Goal: Information Seeking & Learning: Learn about a topic

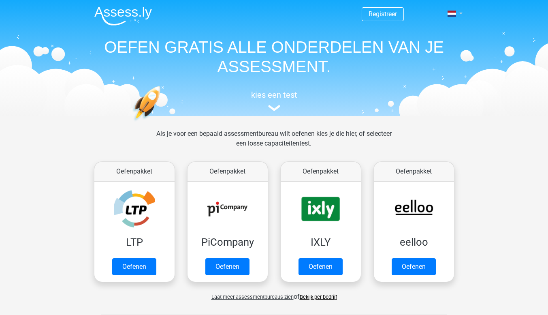
click at [458, 11] on link at bounding box center [452, 14] width 16 height 10
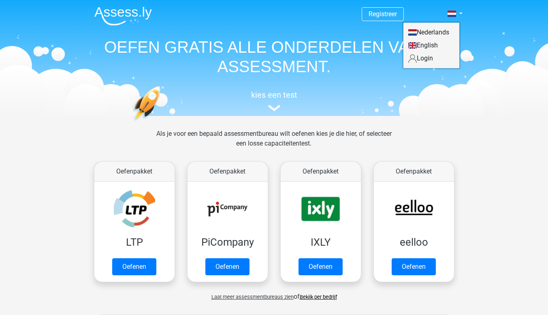
click at [433, 60] on link "Login" at bounding box center [431, 58] width 56 height 13
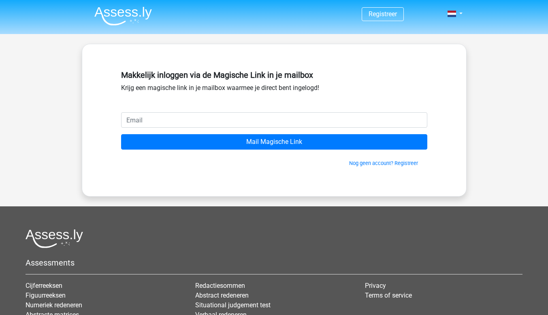
click at [178, 120] on input "email" at bounding box center [274, 119] width 306 height 15
type input "[EMAIL_ADDRESS][DOMAIN_NAME]"
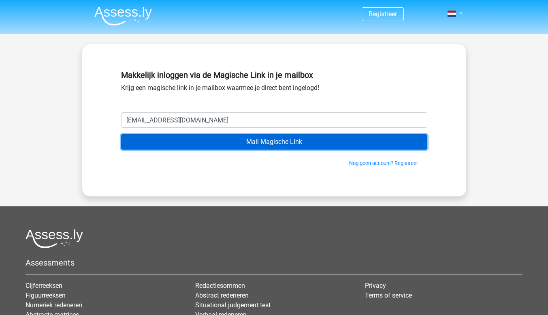
click at [183, 142] on input "Mail Magische Link" at bounding box center [274, 141] width 306 height 15
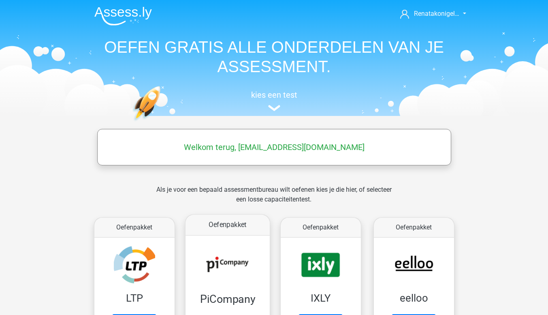
scroll to position [81, 0]
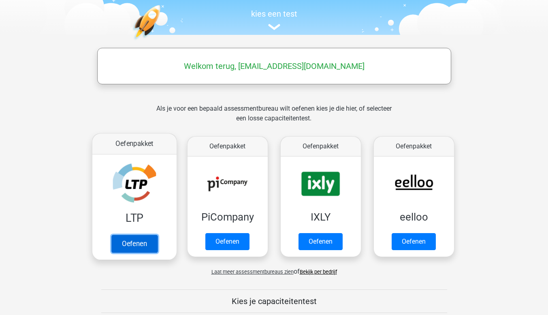
click at [137, 241] on link "Oefenen" at bounding box center [134, 244] width 46 height 18
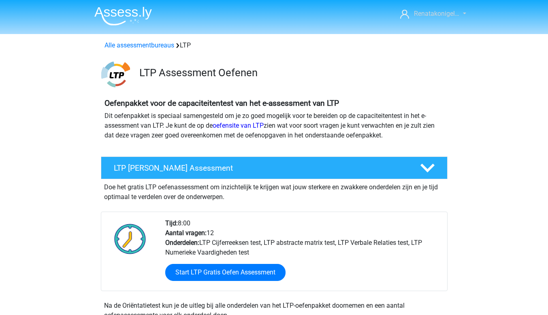
click at [454, 14] on span "Renatakonigel…" at bounding box center [436, 14] width 45 height 8
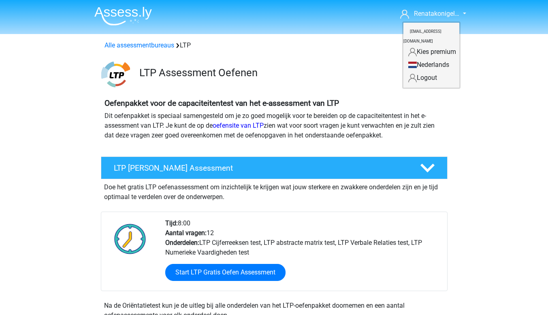
click at [464, 92] on div "Oefenpakket voor de capaciteitentest van het e-assessment van LTP Dit oefenpakk…" at bounding box center [274, 122] width 385 height 61
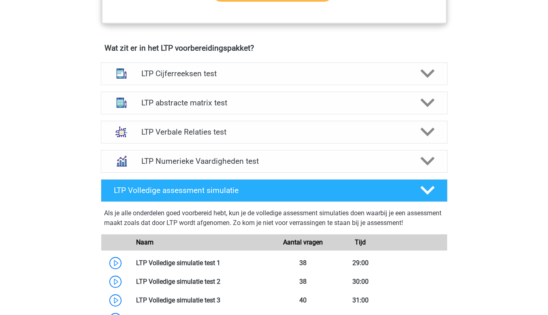
scroll to position [486, 0]
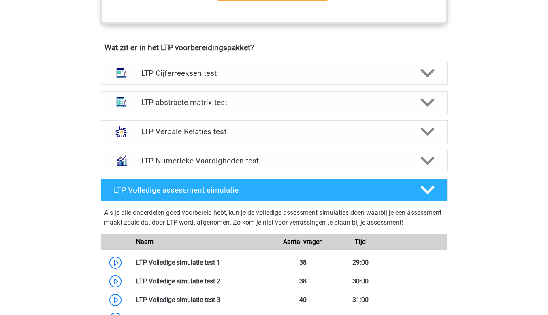
click at [426, 128] on icon at bounding box center [427, 131] width 14 height 14
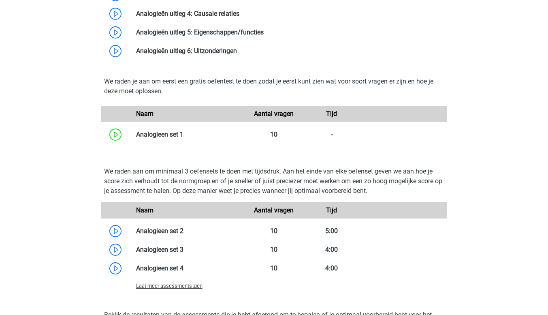
scroll to position [851, 0]
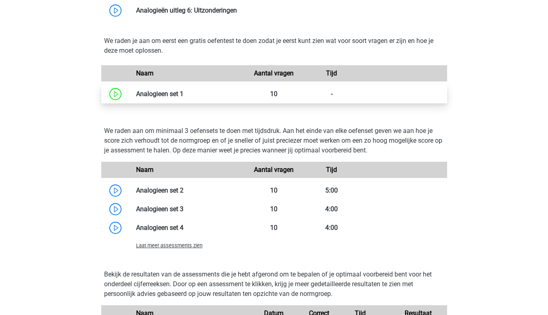
click at [183, 92] on link at bounding box center [183, 94] width 0 height 8
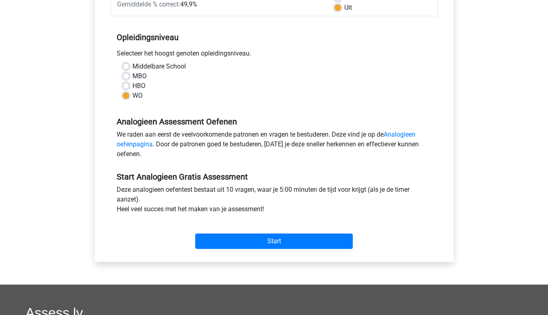
scroll to position [203, 0]
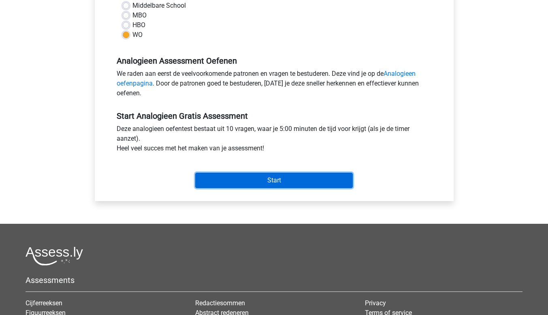
click at [327, 182] on input "Start" at bounding box center [274, 180] width 158 height 15
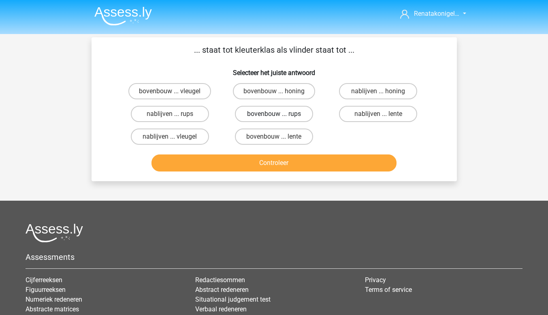
click at [260, 116] on label "bovenbouw ... rups" at bounding box center [274, 114] width 78 height 16
click at [274, 116] on input "bovenbouw ... rups" at bounding box center [276, 116] width 5 height 5
radio input "true"
click at [271, 160] on button "Controleer" at bounding box center [273, 162] width 245 height 17
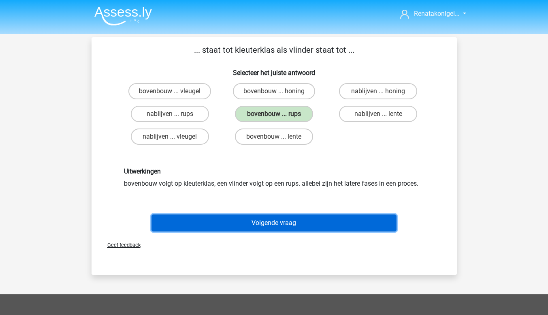
click at [265, 225] on button "Volgende vraag" at bounding box center [273, 222] width 245 height 17
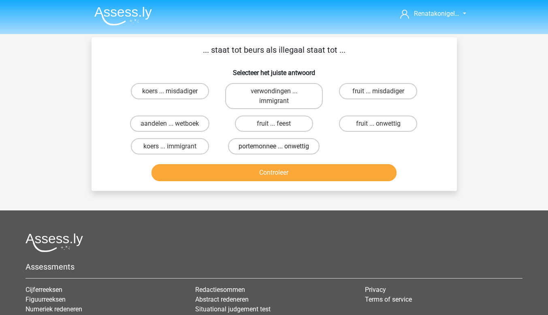
click at [275, 146] on label "portemonnee ... onwettig" at bounding box center [274, 146] width 92 height 16
click at [275, 146] on input "portemonnee ... onwettig" at bounding box center [276, 148] width 5 height 5
radio input "true"
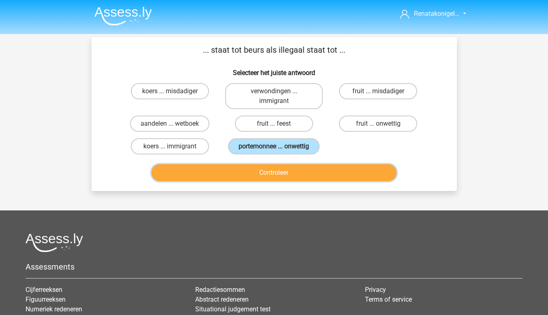
click at [243, 173] on button "Controleer" at bounding box center [273, 172] width 245 height 17
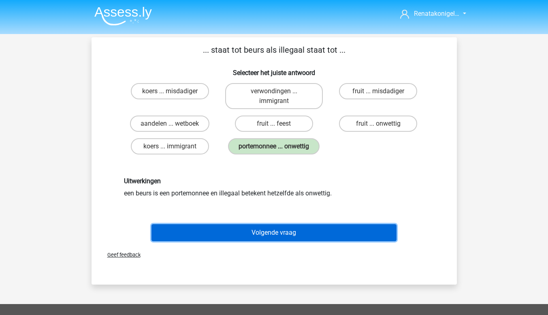
click at [236, 227] on button "Volgende vraag" at bounding box center [273, 232] width 245 height 17
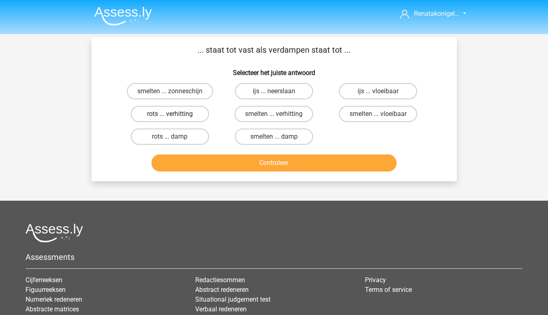
click at [185, 114] on label "rots ... verhitting" at bounding box center [170, 114] width 78 height 16
click at [175, 114] on input "rots ... verhitting" at bounding box center [172, 116] width 5 height 5
radio input "true"
click at [291, 94] on label "ijs ... neerslaan" at bounding box center [274, 91] width 78 height 16
click at [279, 94] on input "ijs ... neerslaan" at bounding box center [276, 93] width 5 height 5
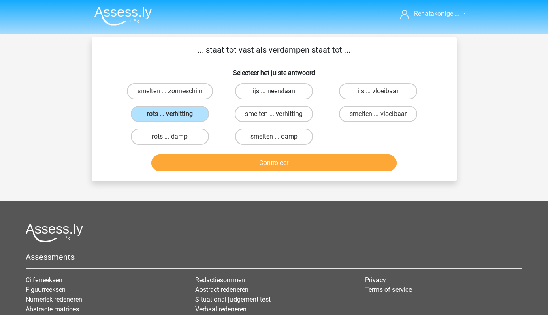
radio input "true"
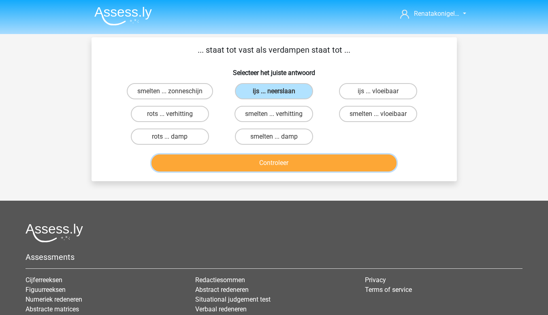
click at [295, 163] on button "Controleer" at bounding box center [273, 162] width 245 height 17
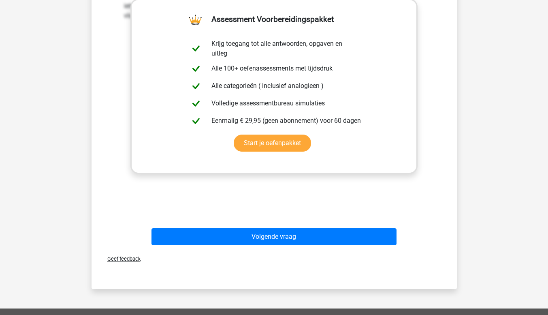
scroll to position [203, 0]
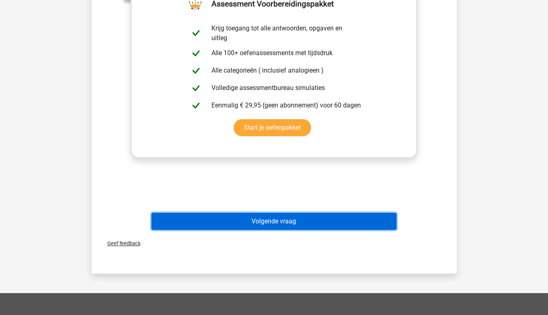
click at [355, 219] on button "Volgende vraag" at bounding box center [273, 221] width 245 height 17
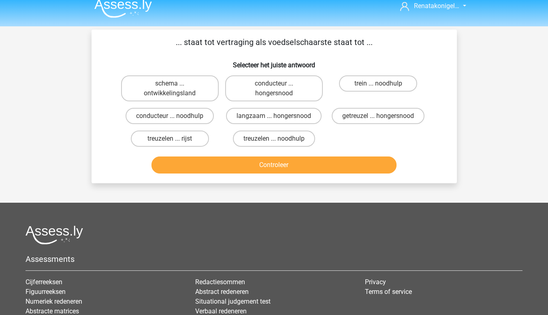
scroll to position [0, 0]
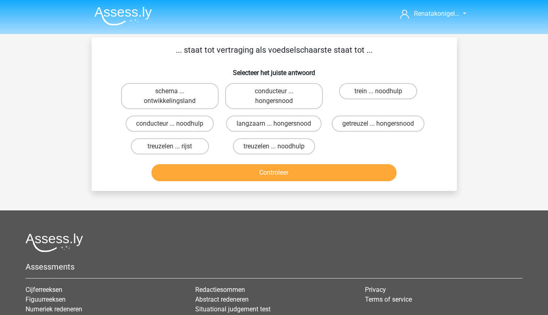
click at [380, 127] on input "getreuzel ... hongersnood" at bounding box center [380, 126] width 5 height 5
radio input "true"
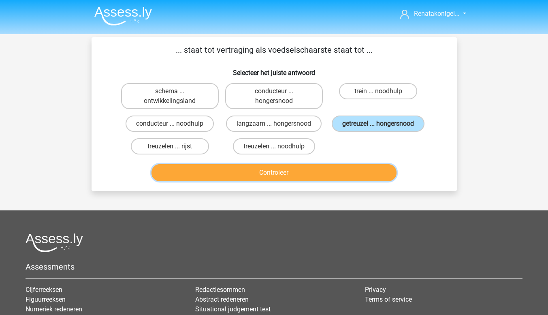
click at [333, 177] on button "Controleer" at bounding box center [273, 172] width 245 height 17
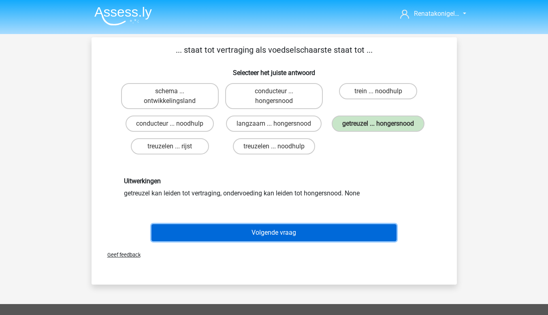
click at [320, 230] on button "Volgende vraag" at bounding box center [273, 232] width 245 height 17
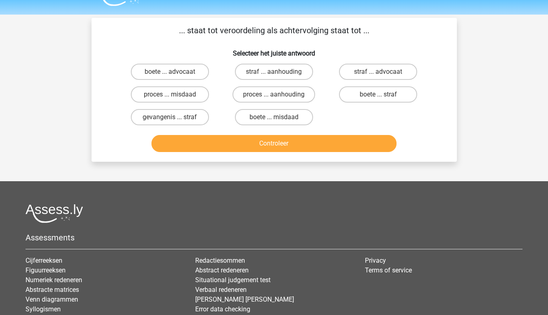
scroll to position [37, 0]
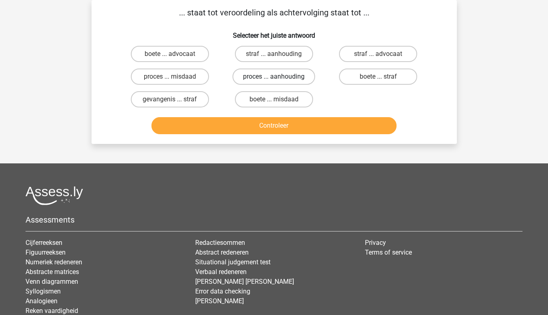
click at [263, 73] on label "proces ... aanhouding" at bounding box center [273, 76] width 83 height 16
click at [274, 77] on input "proces ... aanhouding" at bounding box center [276, 79] width 5 height 5
radio input "true"
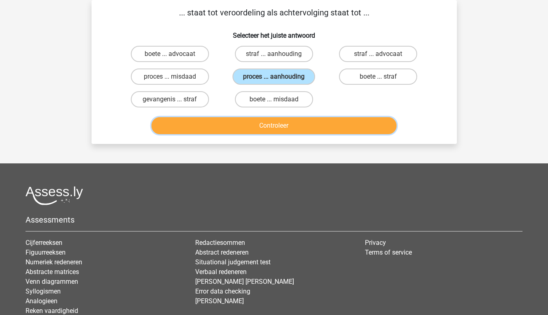
click at [267, 119] on button "Controleer" at bounding box center [273, 125] width 245 height 17
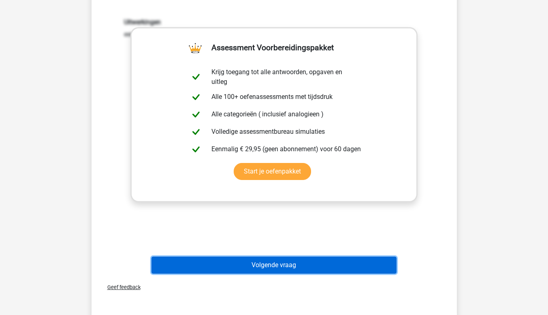
click at [328, 267] on button "Volgende vraag" at bounding box center [273, 264] width 245 height 17
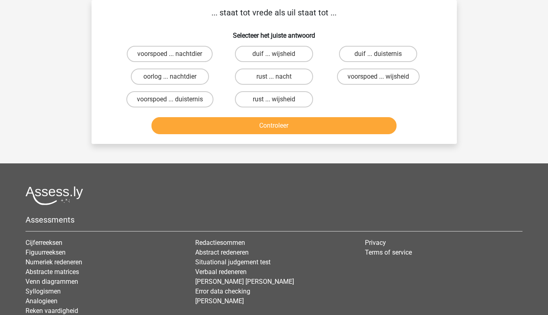
scroll to position [0, 0]
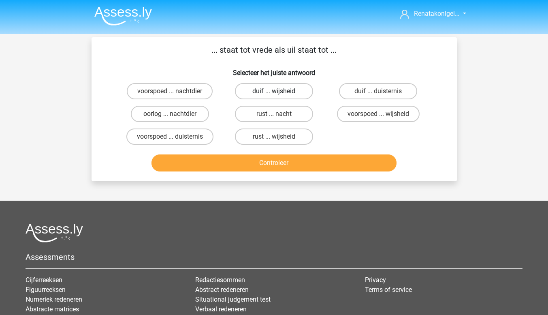
click at [296, 94] on label "duif ... wijsheid" at bounding box center [274, 91] width 78 height 16
click at [279, 94] on input "duif ... wijsheid" at bounding box center [276, 93] width 5 height 5
radio input "true"
click at [292, 159] on button "Controleer" at bounding box center [273, 162] width 245 height 17
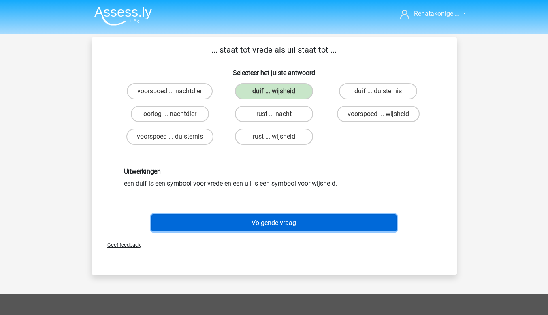
click at [296, 230] on button "Volgende vraag" at bounding box center [273, 222] width 245 height 17
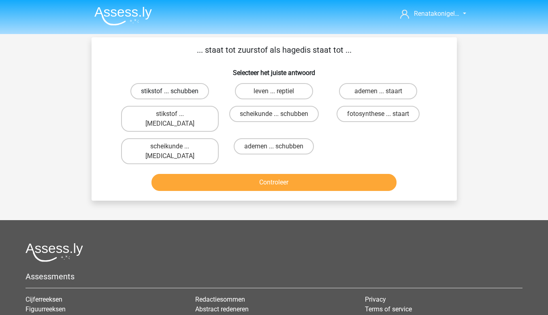
click at [176, 92] on label "stikstof ... schubben" at bounding box center [169, 91] width 79 height 16
click at [175, 92] on input "stikstof ... schubben" at bounding box center [172, 93] width 5 height 5
radio input "true"
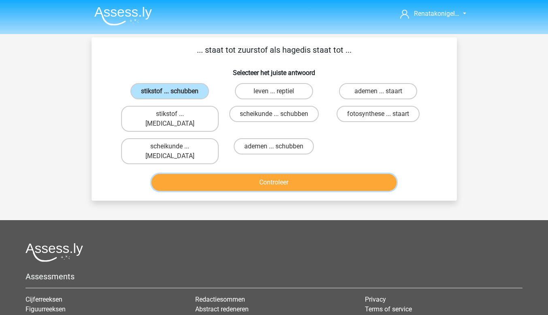
click at [309, 174] on button "Controleer" at bounding box center [273, 182] width 245 height 17
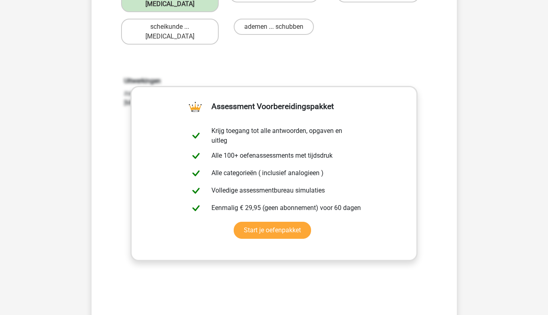
scroll to position [162, 0]
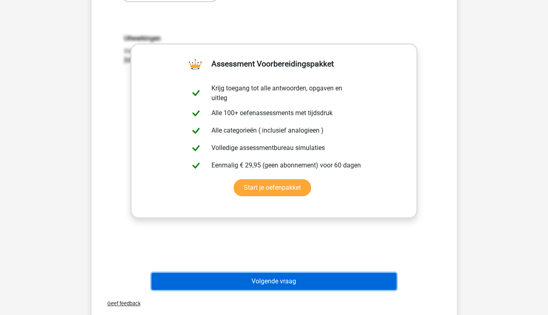
click at [305, 273] on button "Volgende vraag" at bounding box center [273, 281] width 245 height 17
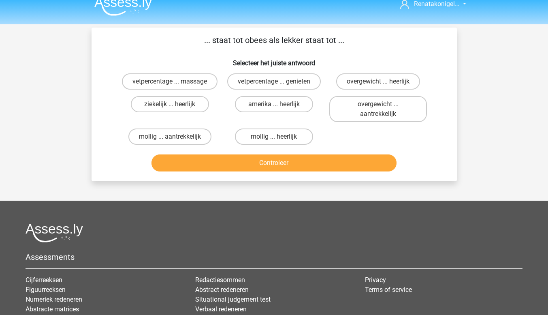
scroll to position [0, 0]
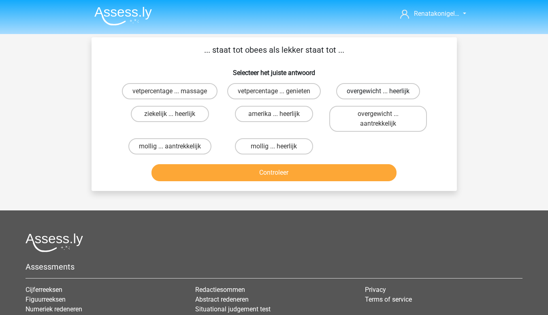
click at [382, 88] on label "overgewicht ... heerlijk" at bounding box center [378, 91] width 84 height 16
click at [382, 91] on input "overgewicht ... heerlijk" at bounding box center [380, 93] width 5 height 5
radio input "true"
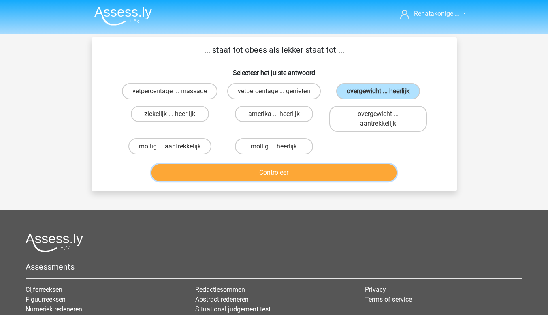
click at [313, 172] on button "Controleer" at bounding box center [273, 172] width 245 height 17
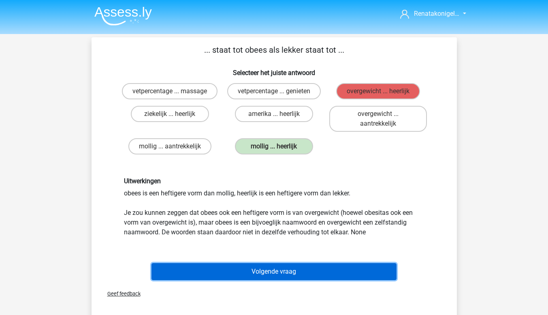
click at [280, 270] on button "Volgende vraag" at bounding box center [273, 271] width 245 height 17
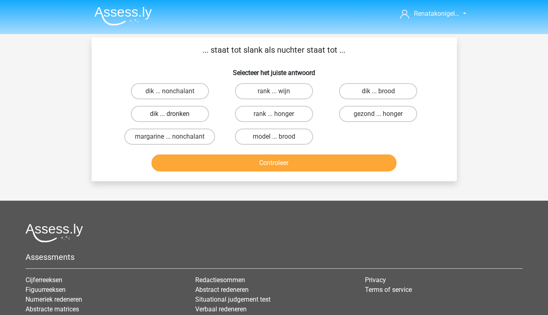
click at [169, 111] on label "dik ... dronken" at bounding box center [170, 114] width 78 height 16
click at [170, 114] on input "dik ... dronken" at bounding box center [172, 116] width 5 height 5
radio input "true"
click at [283, 166] on button "Controleer" at bounding box center [273, 162] width 245 height 17
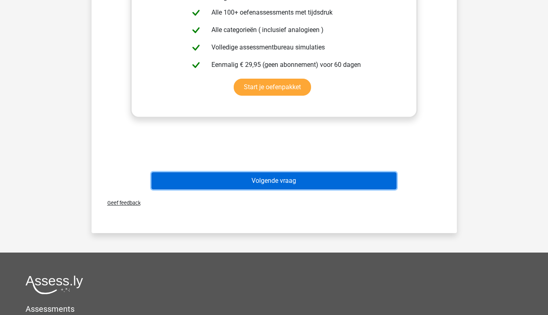
click at [303, 185] on button "Volgende vraag" at bounding box center [273, 180] width 245 height 17
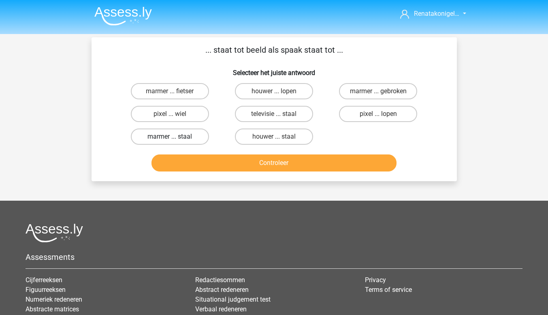
click at [173, 135] on label "marmer ... staal" at bounding box center [170, 136] width 78 height 16
click at [173, 136] on input "marmer ... staal" at bounding box center [172, 138] width 5 height 5
radio input "true"
click at [164, 114] on label "pixel ... wiel" at bounding box center [170, 114] width 78 height 16
click at [170, 114] on input "pixel ... wiel" at bounding box center [172, 116] width 5 height 5
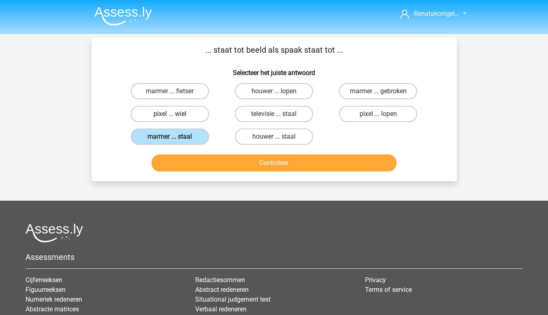
radio input "true"
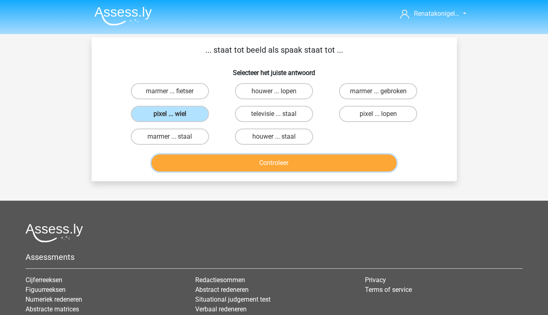
click at [221, 158] on button "Controleer" at bounding box center [273, 162] width 245 height 17
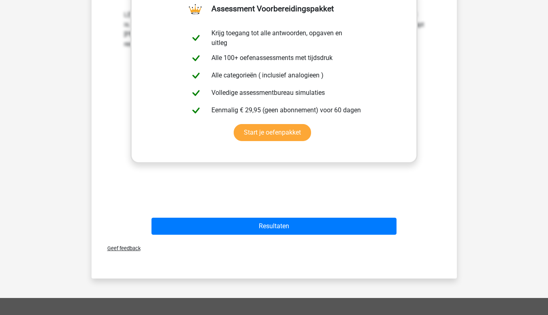
scroll to position [203, 0]
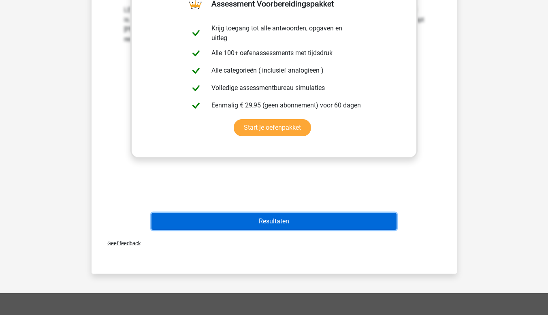
click at [287, 220] on button "Resultaten" at bounding box center [273, 221] width 245 height 17
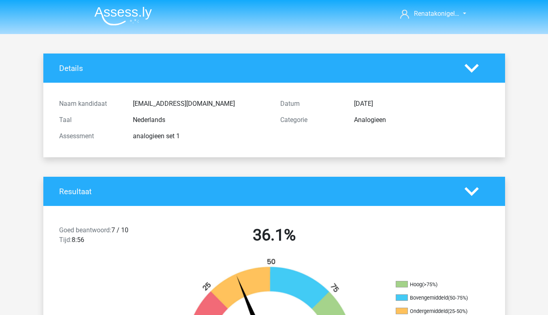
click at [122, 9] on img at bounding box center [123, 15] width 58 height 19
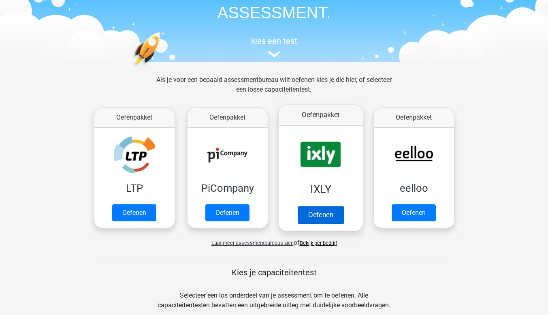
scroll to position [81, 0]
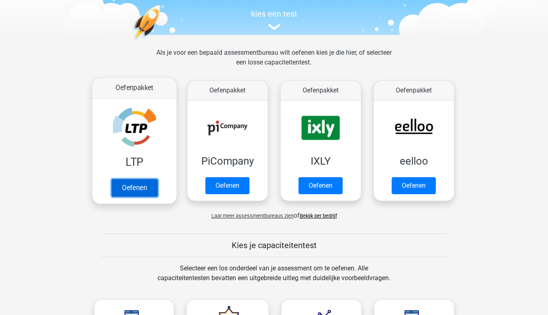
click at [143, 180] on link "Oefenen" at bounding box center [134, 188] width 46 height 18
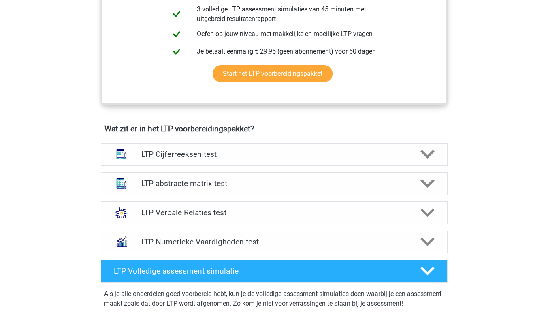
scroll to position [486, 0]
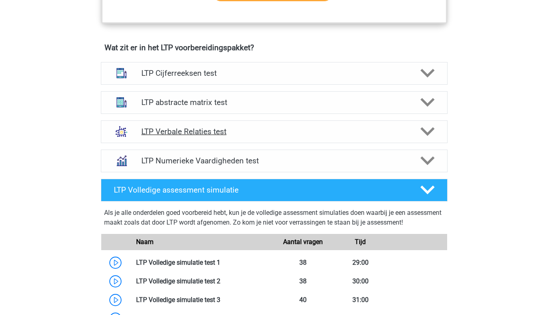
click at [405, 134] on h4 "LTP Verbale Relaties test" at bounding box center [273, 131] width 265 height 9
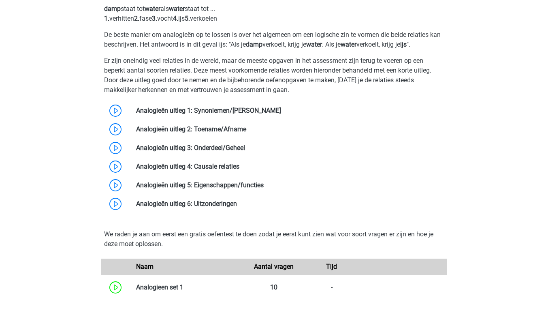
scroll to position [689, 0]
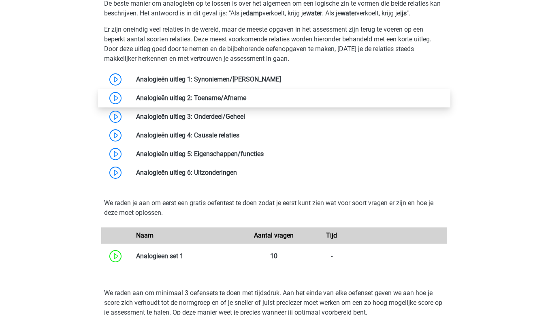
click at [246, 96] on link at bounding box center [246, 98] width 0 height 8
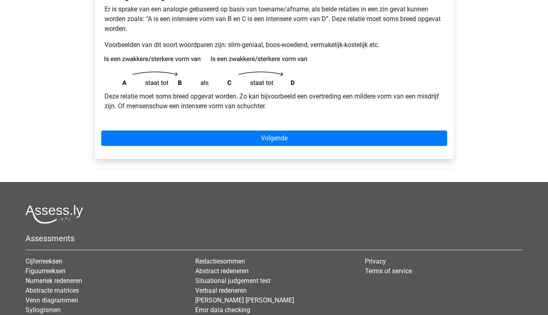
scroll to position [76, 0]
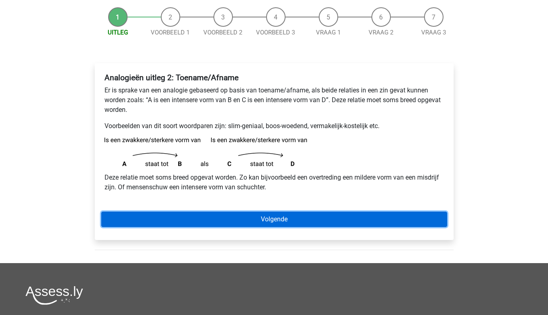
click at [185, 214] on link "Volgende" at bounding box center [274, 218] width 346 height 15
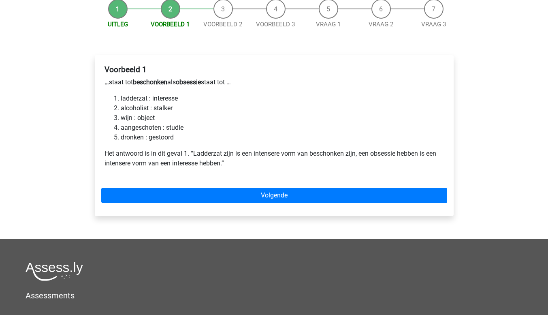
scroll to position [122, 0]
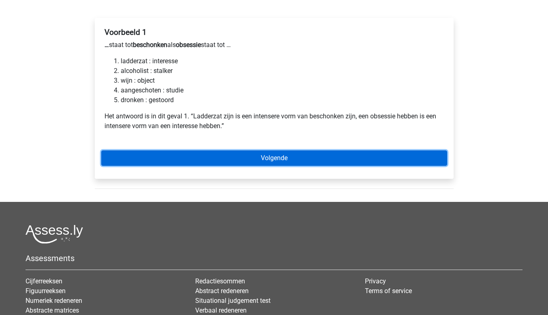
click at [172, 155] on link "Volgende" at bounding box center [274, 157] width 346 height 15
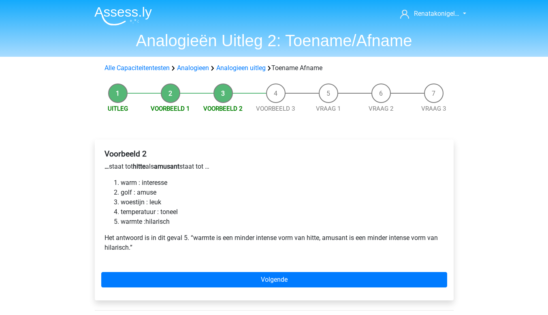
click at [134, 16] on img at bounding box center [123, 15] width 58 height 19
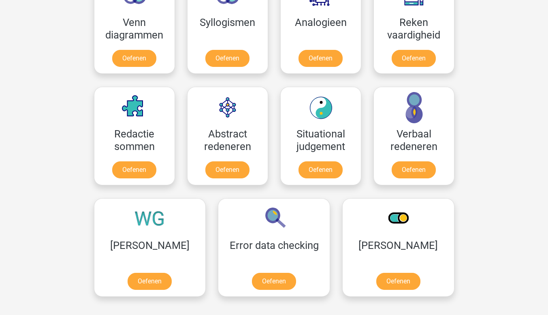
scroll to position [567, 0]
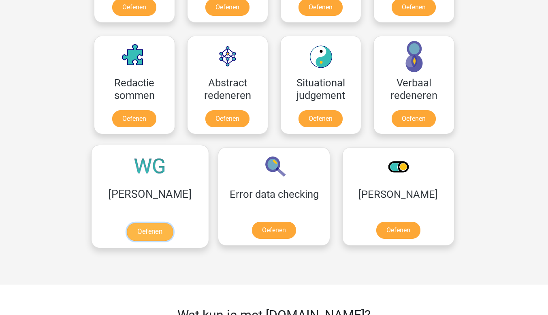
click at [131, 228] on link "Oefenen" at bounding box center [150, 232] width 46 height 18
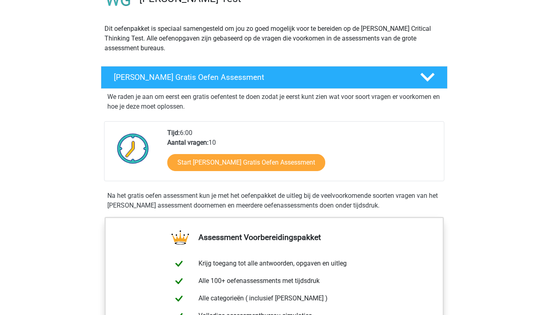
scroll to position [162, 0]
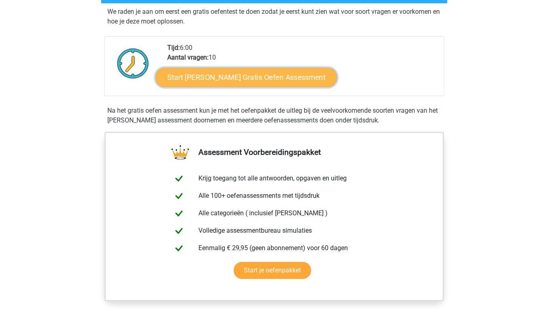
click at [301, 81] on link "Start [PERSON_NAME] Gratis Oefen Assessment" at bounding box center [247, 77] width 182 height 19
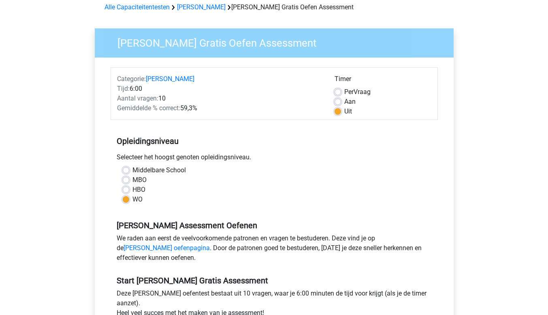
scroll to position [122, 0]
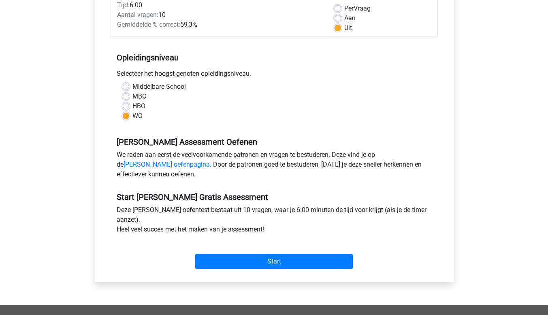
click at [344, 17] on label "Aan" at bounding box center [349, 18] width 11 height 10
click at [339, 17] on input "Aan" at bounding box center [338, 17] width 6 height 8
radio input "true"
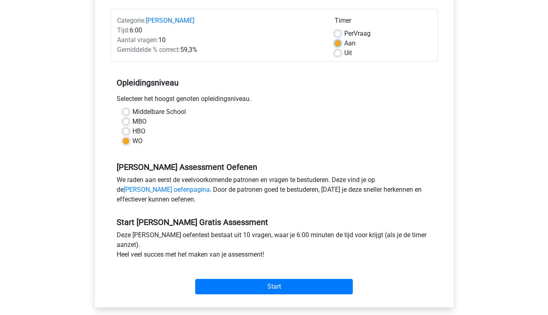
scroll to position [81, 0]
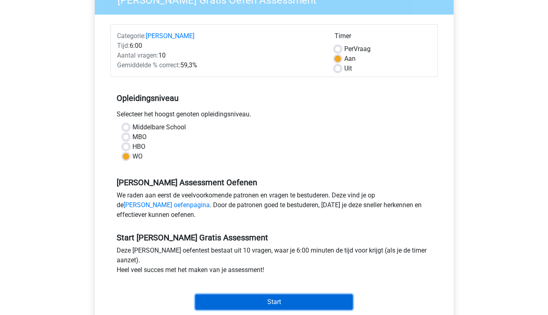
click at [275, 297] on input "Start" at bounding box center [274, 301] width 158 height 15
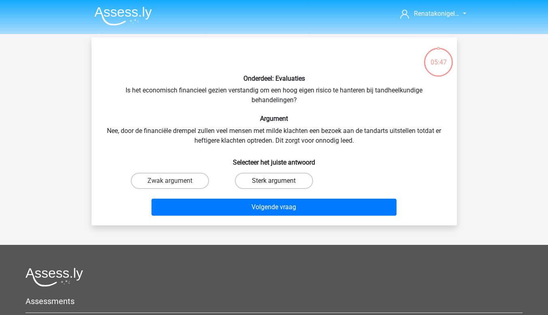
click at [265, 179] on label "Sterk argument" at bounding box center [274, 181] width 78 height 16
click at [274, 181] on input "Sterk argument" at bounding box center [276, 183] width 5 height 5
radio input "true"
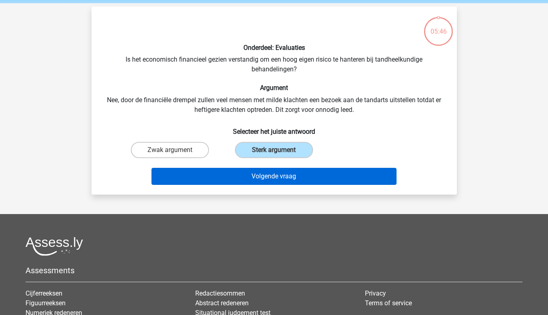
scroll to position [41, 0]
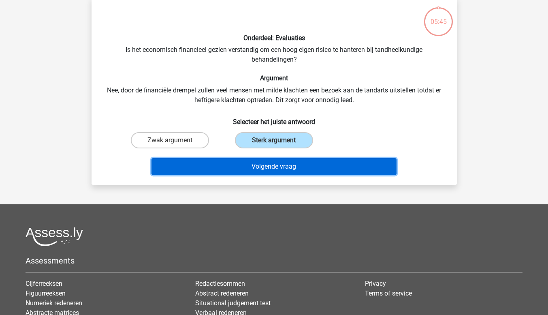
click at [268, 160] on button "Volgende vraag" at bounding box center [273, 166] width 245 height 17
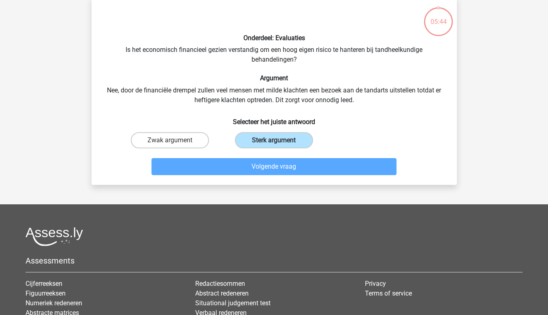
scroll to position [37, 0]
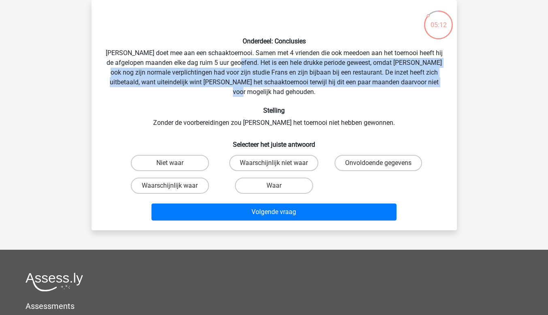
drag, startPoint x: 256, startPoint y: 62, endPoint x: 445, endPoint y: 85, distance: 189.7
click at [445, 85] on div "Onderdeel: Conclusies Pablo doet mee aan een schaaktoernooi. Samen met 4 vriend…" at bounding box center [274, 114] width 359 height 217
click at [197, 177] on label "Waarschijnlijk waar" at bounding box center [170, 185] width 78 height 16
click at [175, 185] on input "Waarschijnlijk waar" at bounding box center [172, 187] width 5 height 5
radio input "true"
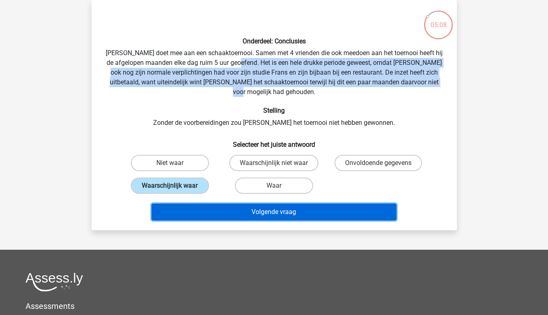
click at [297, 205] on button "Volgende vraag" at bounding box center [273, 211] width 245 height 17
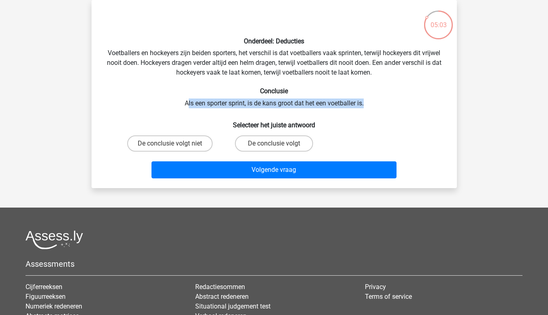
drag, startPoint x: 185, startPoint y: 101, endPoint x: 368, endPoint y: 103, distance: 183.1
click at [368, 103] on div "Onderdeel: Deducties Voetballers en hockeyers zijn beiden sporters, het verschi…" at bounding box center [274, 93] width 359 height 175
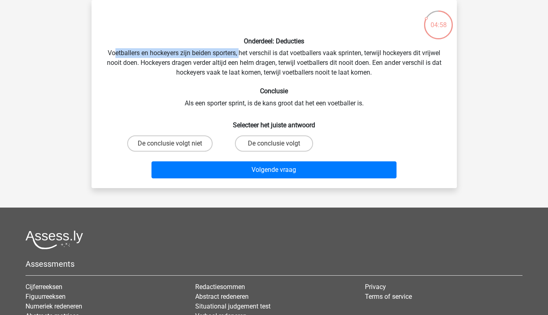
drag, startPoint x: 112, startPoint y: 51, endPoint x: 239, endPoint y: 55, distance: 127.3
click at [239, 55] on div "Onderdeel: Deducties Voetballers en hockeyers zijn beiden sporters, het verschi…" at bounding box center [274, 93] width 359 height 175
click at [199, 145] on label "De conclusie volgt niet" at bounding box center [169, 143] width 85 height 16
click at [175, 145] on input "De conclusie volgt niet" at bounding box center [172, 145] width 5 height 5
radio input "true"
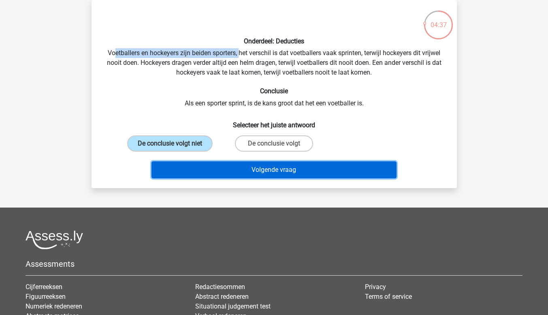
click at [234, 171] on button "Volgende vraag" at bounding box center [273, 169] width 245 height 17
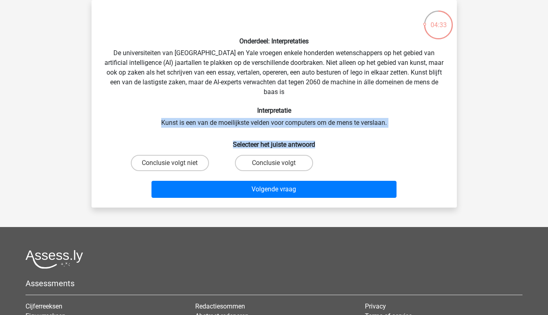
drag, startPoint x: 153, startPoint y: 117, endPoint x: 391, endPoint y: 128, distance: 238.8
click at [391, 128] on div "Onderdeel: Interpretaties De universiteiten van Oxford en Yale vroegen enkele h…" at bounding box center [274, 103] width 359 height 194
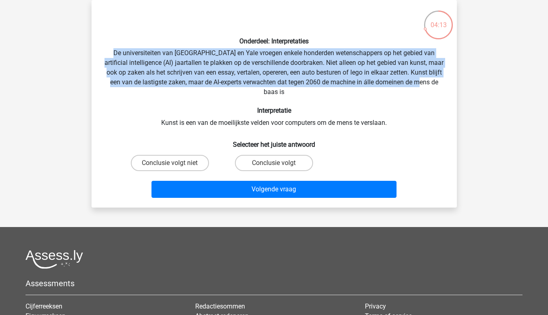
drag, startPoint x: 121, startPoint y: 52, endPoint x: 443, endPoint y: 84, distance: 323.2
click at [443, 84] on div "Onderdeel: Interpretaties De universiteiten van Oxford en Yale vroegen enkele h…" at bounding box center [274, 103] width 359 height 194
click at [252, 164] on label "Conclusie volgt" at bounding box center [274, 163] width 78 height 16
click at [274, 164] on input "Conclusie volgt" at bounding box center [276, 165] width 5 height 5
radio input "true"
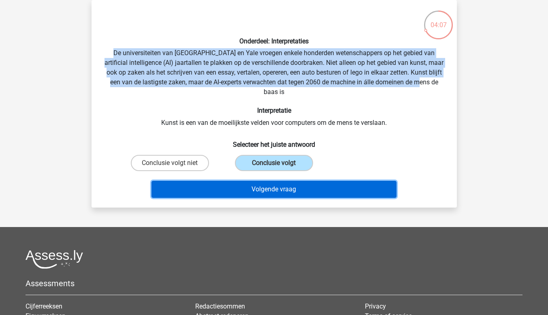
click at [252, 187] on button "Volgende vraag" at bounding box center [273, 189] width 245 height 17
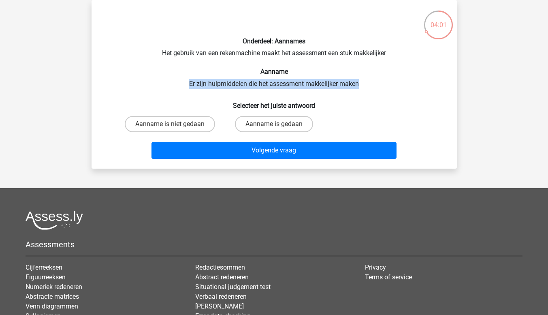
drag, startPoint x: 184, startPoint y: 79, endPoint x: 367, endPoint y: 86, distance: 182.8
click at [367, 86] on div "Onderdeel: Aannames Het gebruik van een rekenmachine maakt het assessment een s…" at bounding box center [274, 84] width 359 height 156
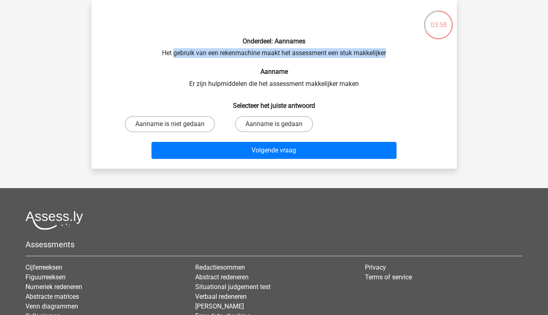
drag, startPoint x: 174, startPoint y: 51, endPoint x: 389, endPoint y: 56, distance: 214.7
click at [389, 56] on div "Onderdeel: Aannames Het gebruik van een rekenmachine maakt het assessment een s…" at bounding box center [274, 84] width 359 height 156
click at [262, 124] on label "Aanname is gedaan" at bounding box center [274, 124] width 78 height 16
click at [274, 124] on input "Aanname is gedaan" at bounding box center [276, 126] width 5 height 5
radio input "true"
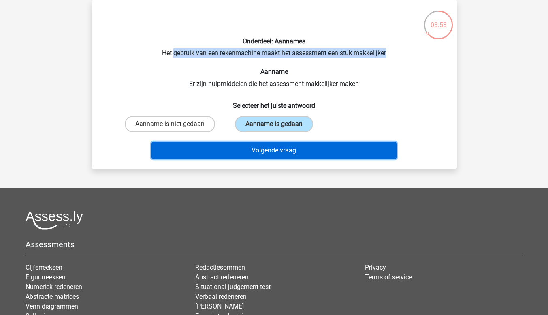
click at [267, 148] on button "Volgende vraag" at bounding box center [273, 150] width 245 height 17
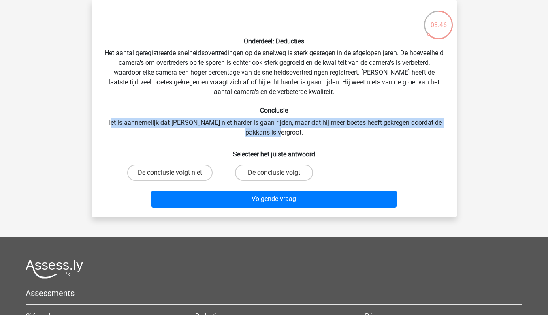
drag, startPoint x: 108, startPoint y: 121, endPoint x: 415, endPoint y: 128, distance: 306.7
click at [415, 128] on div "Onderdeel: Deducties Het aantal geregistreerde snelheidsovertredingen op de sne…" at bounding box center [274, 108] width 359 height 204
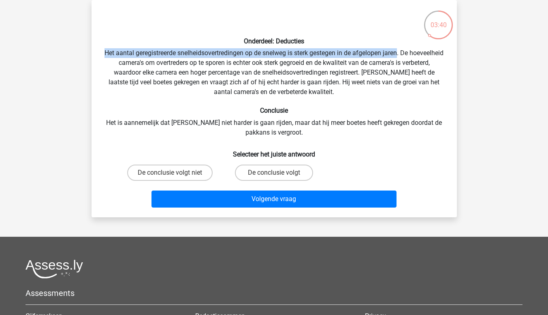
drag, startPoint x: 122, startPoint y: 47, endPoint x: 415, endPoint y: 55, distance: 293.3
click at [415, 55] on div "Onderdeel: Deducties Het aantal geregistreerde snelheidsovertredingen op de sne…" at bounding box center [274, 108] width 359 height 204
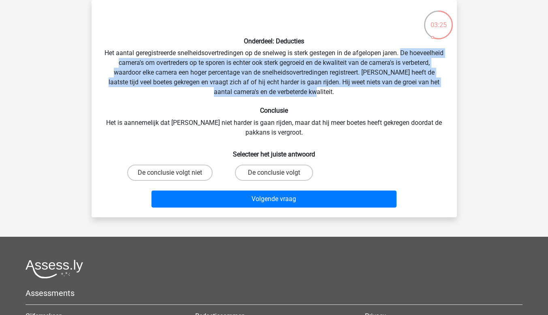
drag, startPoint x: 422, startPoint y: 55, endPoint x: 439, endPoint y: 89, distance: 38.6
click at [439, 89] on div "Onderdeel: Deducties Het aantal geregistreerde snelheidsovertredingen op de sne…" at bounding box center [274, 108] width 359 height 204
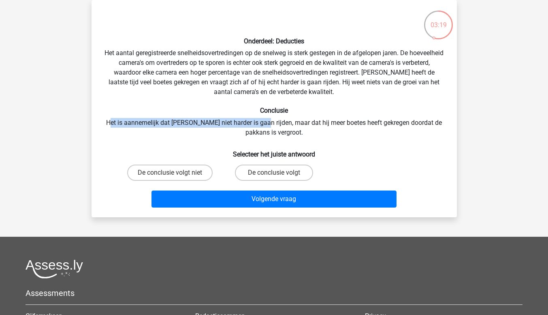
drag, startPoint x: 109, startPoint y: 122, endPoint x: 258, endPoint y: 122, distance: 149.9
click at [258, 122] on div "Onderdeel: Deducties Het aantal geregistreerde snelheidsovertredingen op de sne…" at bounding box center [274, 108] width 359 height 204
click at [187, 170] on label "De conclusie volgt niet" at bounding box center [169, 172] width 85 height 16
click at [175, 173] on input "De conclusie volgt niet" at bounding box center [172, 175] width 5 height 5
radio input "true"
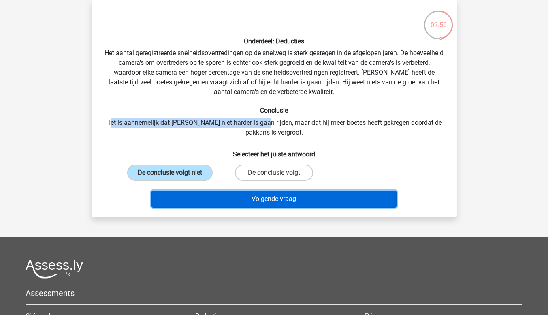
click at [278, 197] on button "Volgende vraag" at bounding box center [273, 198] width 245 height 17
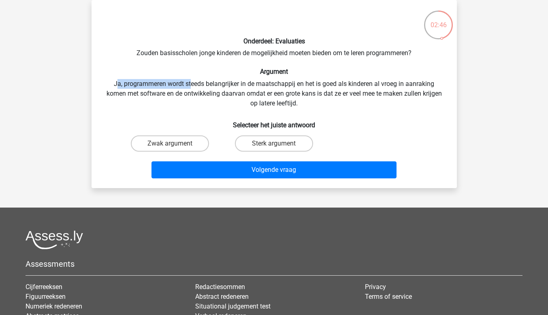
drag, startPoint x: 117, startPoint y: 83, endPoint x: 191, endPoint y: 86, distance: 74.2
click at [191, 86] on div "Onderdeel: Evaluaties Zouden basisscholen jonge kinderen de mogelijkheid moeten…" at bounding box center [274, 93] width 359 height 175
click at [149, 55] on div "Onderdeel: Evaluaties Zouden basisscholen jonge kinderen de mogelijkheid moeten…" at bounding box center [274, 93] width 359 height 175
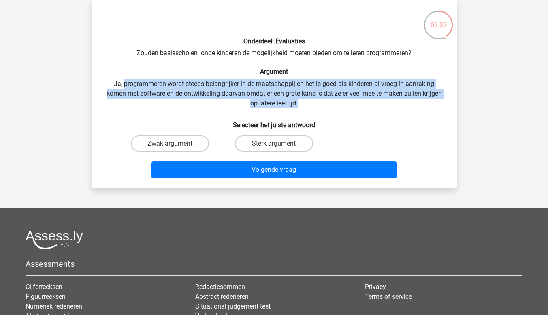
drag, startPoint x: 124, startPoint y: 85, endPoint x: 435, endPoint y: 100, distance: 311.4
click at [435, 100] on div "Onderdeel: Evaluaties Zouden basisscholen jonge kinderen de mogelijkheid moeten…" at bounding box center [274, 93] width 359 height 175
click at [273, 146] on label "Sterk argument" at bounding box center [274, 143] width 78 height 16
click at [274, 146] on input "Sterk argument" at bounding box center [276, 145] width 5 height 5
radio input "true"
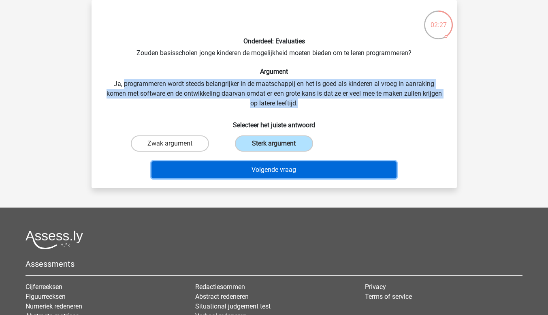
click at [278, 172] on button "Volgende vraag" at bounding box center [273, 169] width 245 height 17
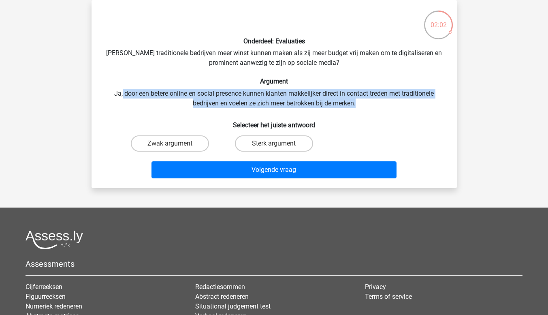
drag, startPoint x: 120, startPoint y: 87, endPoint x: 445, endPoint y: 104, distance: 325.2
click at [445, 104] on div "Onderdeel: Evaluaties Zouden traditionele bedrijven meer winst kunnen maken als…" at bounding box center [274, 93] width 359 height 175
click at [266, 141] on label "Sterk argument" at bounding box center [274, 143] width 78 height 16
click at [274, 143] on input "Sterk argument" at bounding box center [276, 145] width 5 height 5
radio input "true"
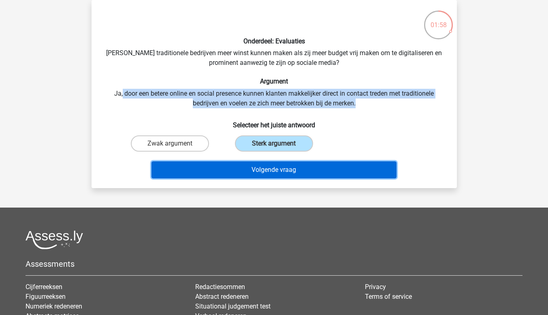
click at [280, 166] on button "Volgende vraag" at bounding box center [273, 169] width 245 height 17
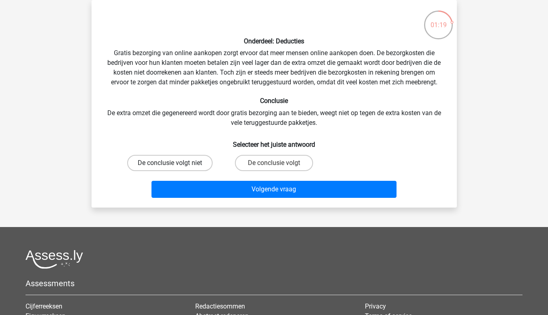
click at [199, 162] on label "De conclusie volgt niet" at bounding box center [169, 163] width 85 height 16
click at [175, 163] on input "De conclusie volgt niet" at bounding box center [172, 165] width 5 height 5
radio input "true"
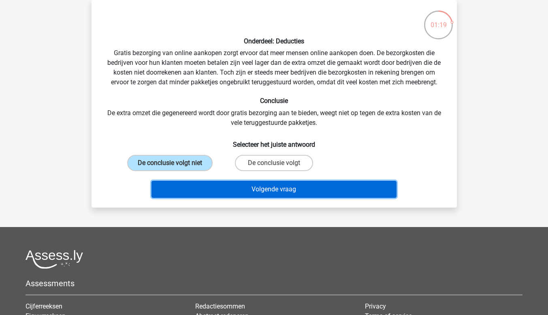
click at [220, 187] on button "Volgende vraag" at bounding box center [273, 189] width 245 height 17
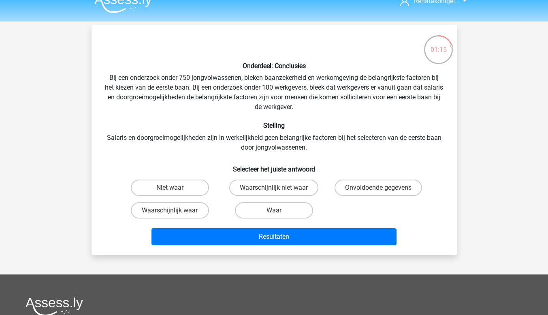
scroll to position [41, 0]
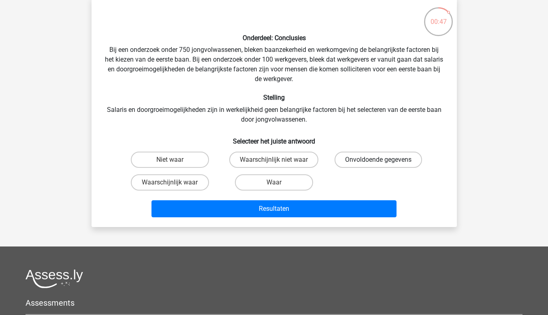
click at [341, 159] on label "Onvoldoende gegevens" at bounding box center [378, 159] width 87 height 16
click at [378, 160] on input "Onvoldoende gegevens" at bounding box center [380, 162] width 5 height 5
radio input "true"
click at [279, 163] on label "Waarschijnlijk niet waar" at bounding box center [273, 159] width 89 height 16
click at [279, 163] on input "Waarschijnlijk niet waar" at bounding box center [276, 162] width 5 height 5
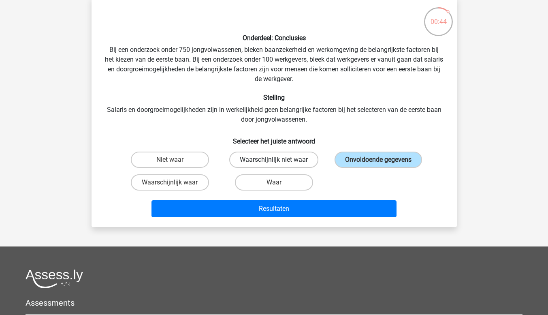
radio input "true"
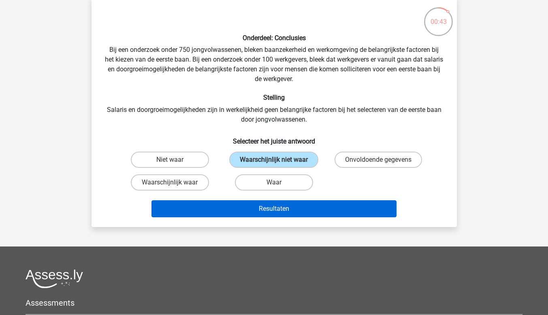
click at [292, 200] on div "Resultaten" at bounding box center [273, 207] width 339 height 27
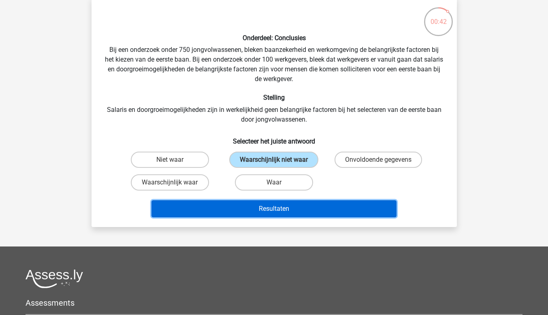
click at [293, 203] on button "Resultaten" at bounding box center [273, 208] width 245 height 17
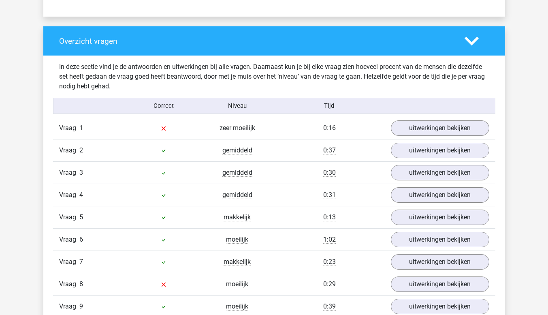
scroll to position [648, 0]
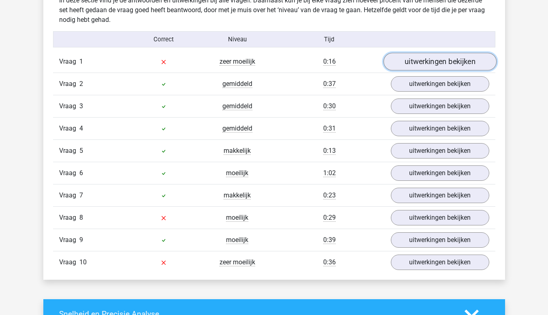
click at [477, 64] on link "uitwerkingen bekijken" at bounding box center [439, 62] width 113 height 18
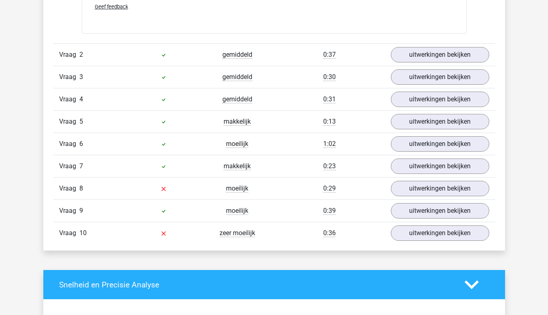
scroll to position [891, 0]
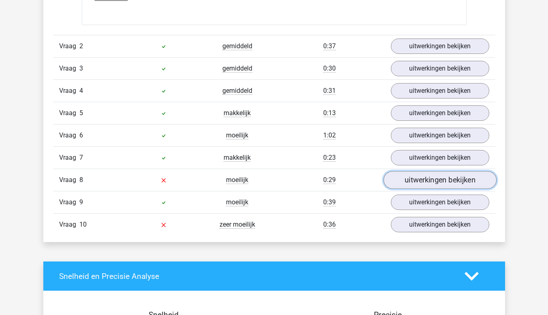
click at [424, 181] on link "uitwerkingen bekijken" at bounding box center [439, 180] width 113 height 18
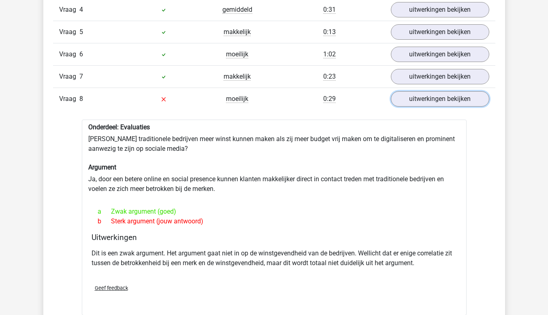
scroll to position [932, 0]
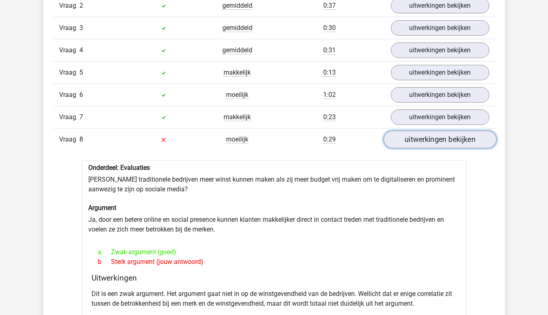
click at [414, 139] on link "uitwerkingen bekijken" at bounding box center [439, 139] width 113 height 18
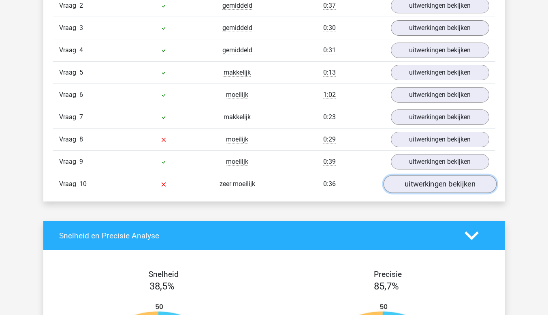
click at [414, 179] on link "uitwerkingen bekijken" at bounding box center [439, 184] width 113 height 18
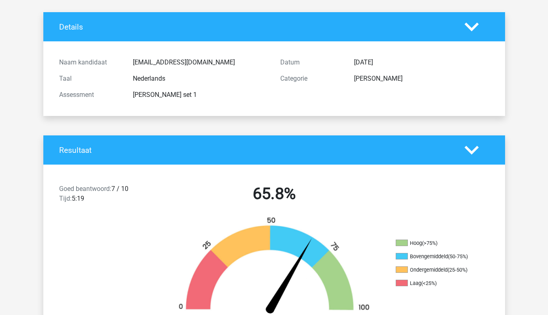
scroll to position [0, 0]
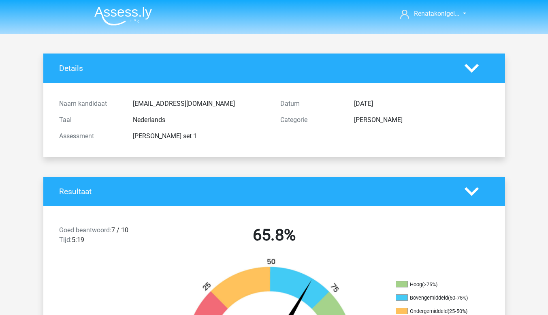
click at [105, 15] on img at bounding box center [123, 15] width 58 height 19
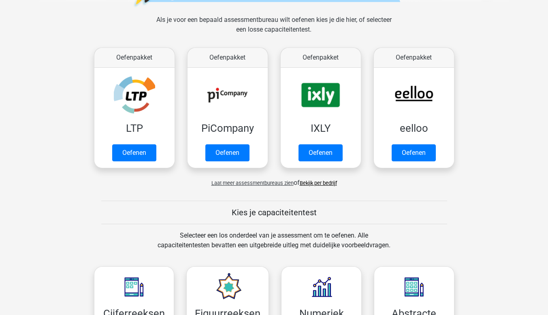
scroll to position [162, 0]
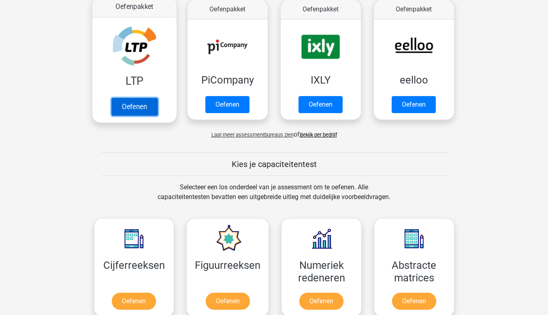
click at [124, 100] on link "Oefenen" at bounding box center [134, 107] width 46 height 18
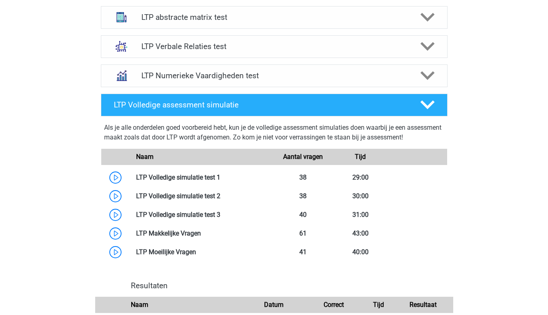
scroll to position [608, 0]
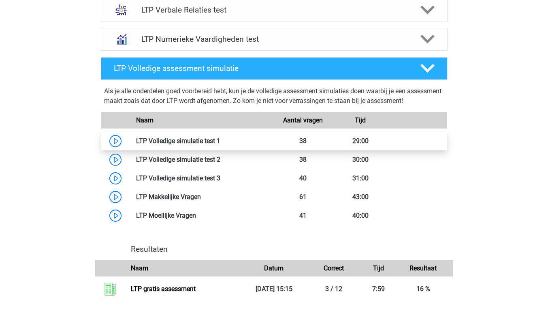
click at [220, 142] on link at bounding box center [220, 141] width 0 height 8
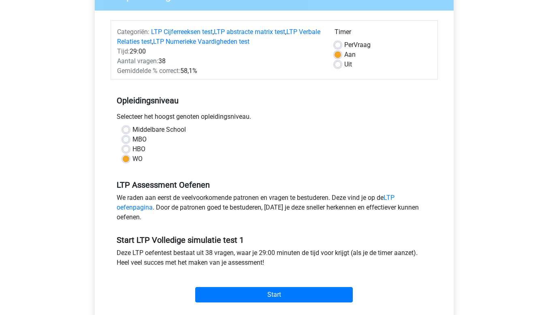
scroll to position [122, 0]
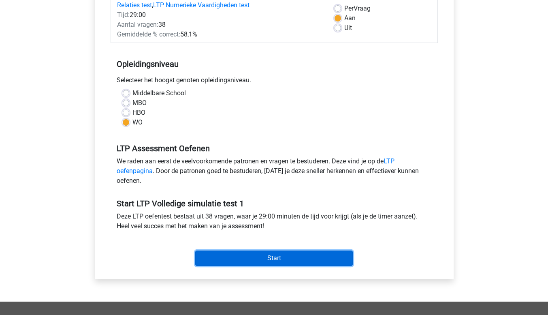
click at [224, 257] on input "Start" at bounding box center [274, 257] width 158 height 15
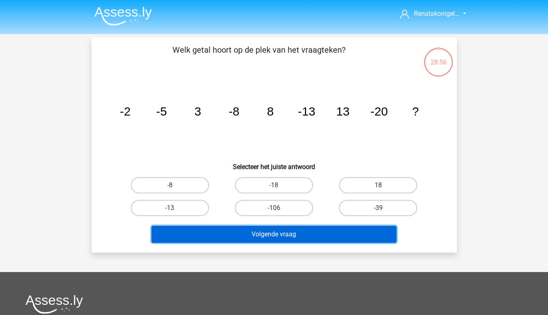
click at [222, 232] on button "Volgende vraag" at bounding box center [273, 234] width 245 height 17
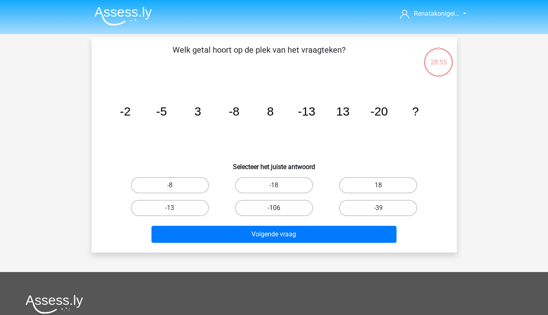
drag, startPoint x: 252, startPoint y: 207, endPoint x: 254, endPoint y: 214, distance: 7.3
click at [252, 207] on label "-106" at bounding box center [274, 208] width 78 height 16
click at [274, 208] on input "-106" at bounding box center [276, 210] width 5 height 5
radio input "true"
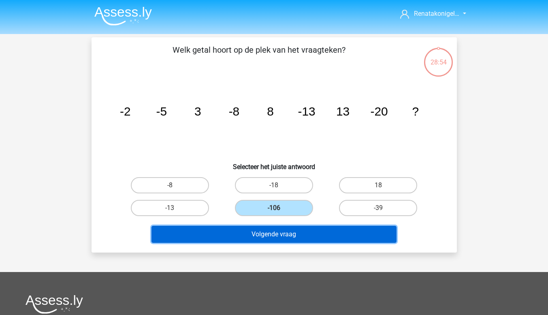
click at [259, 228] on button "Volgende vraag" at bounding box center [273, 234] width 245 height 17
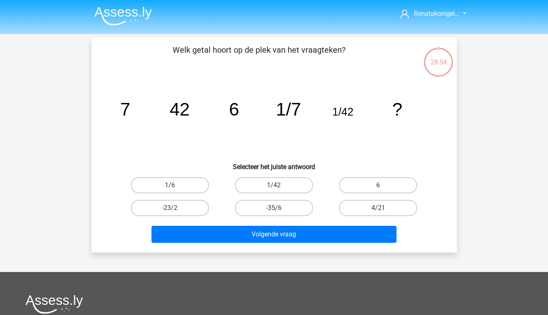
scroll to position [37, 0]
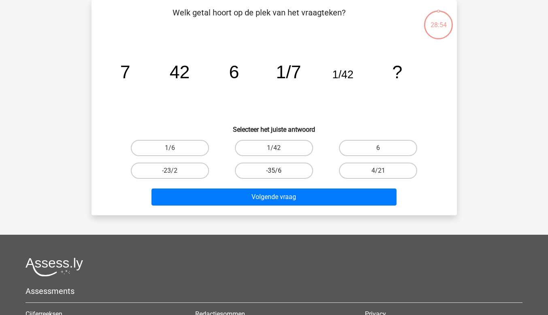
click at [267, 170] on label "-35/6" at bounding box center [274, 170] width 78 height 16
click at [274, 171] on input "-35/6" at bounding box center [276, 173] width 5 height 5
radio input "true"
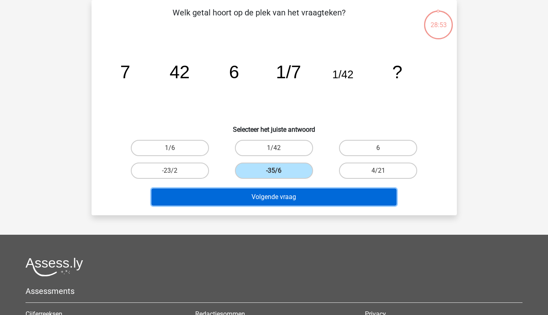
click at [273, 192] on button "Volgende vraag" at bounding box center [273, 196] width 245 height 17
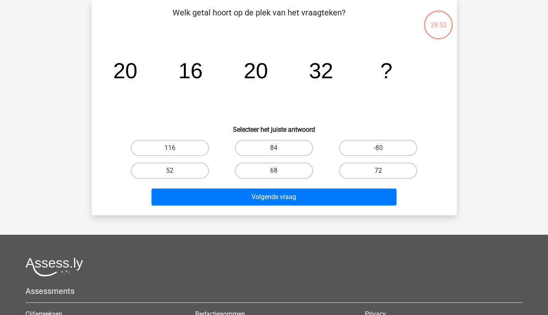
click at [353, 169] on label "72" at bounding box center [378, 170] width 78 height 16
click at [378, 171] on input "72" at bounding box center [380, 173] width 5 height 5
radio input "true"
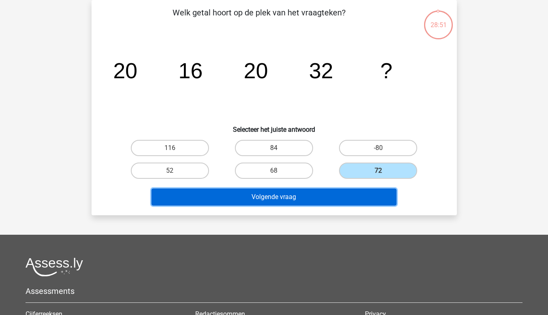
click at [336, 200] on button "Volgende vraag" at bounding box center [273, 196] width 245 height 17
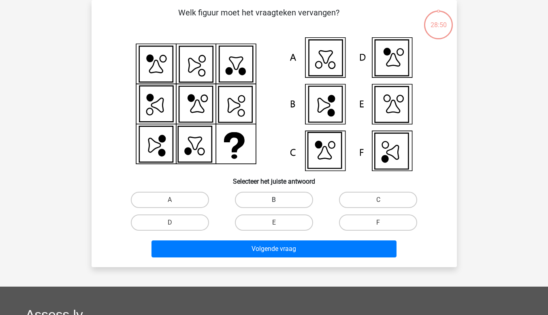
drag, startPoint x: 271, startPoint y: 196, endPoint x: 271, endPoint y: 203, distance: 6.5
click at [271, 196] on label "B" at bounding box center [274, 200] width 78 height 16
click at [274, 200] on input "B" at bounding box center [276, 202] width 5 height 5
radio input "true"
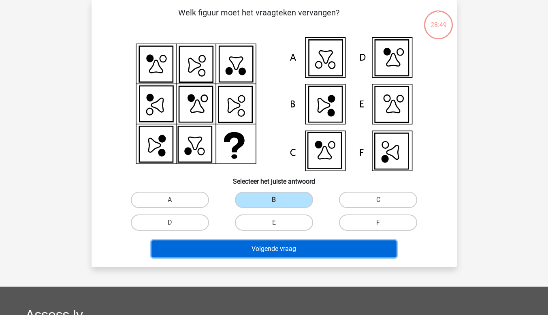
click at [285, 247] on button "Volgende vraag" at bounding box center [273, 248] width 245 height 17
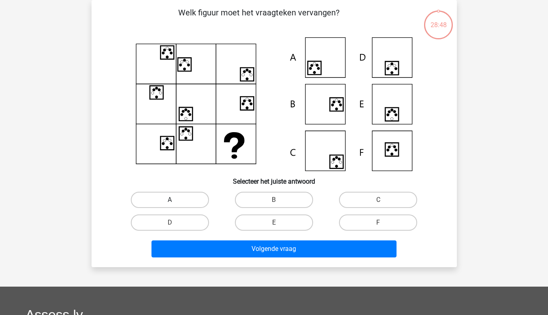
click at [163, 195] on label "A" at bounding box center [170, 200] width 78 height 16
click at [170, 200] on input "A" at bounding box center [172, 202] width 5 height 5
radio input "true"
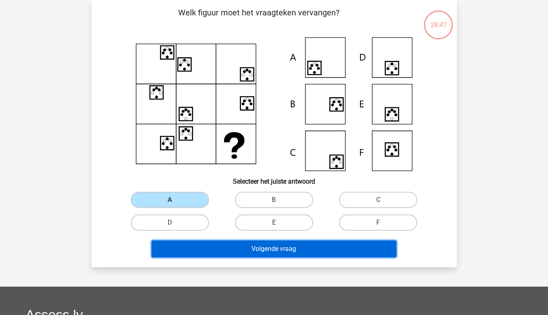
click at [210, 243] on button "Volgende vraag" at bounding box center [273, 248] width 245 height 17
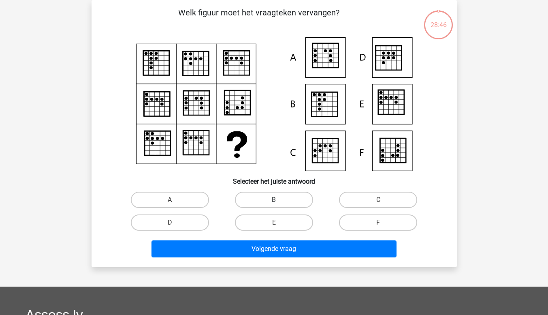
click at [254, 200] on label "B" at bounding box center [274, 200] width 78 height 16
click at [274, 200] on input "B" at bounding box center [276, 202] width 5 height 5
radio input "true"
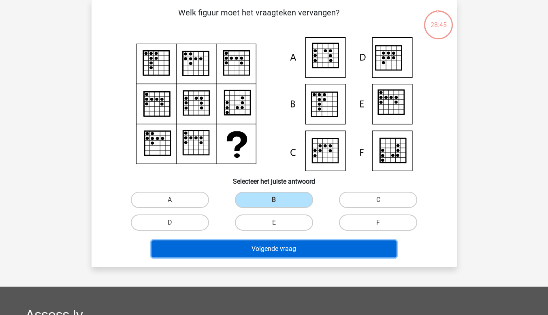
click at [258, 245] on button "Volgende vraag" at bounding box center [273, 248] width 245 height 17
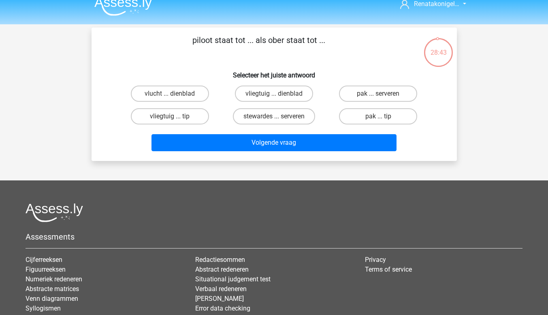
scroll to position [0, 0]
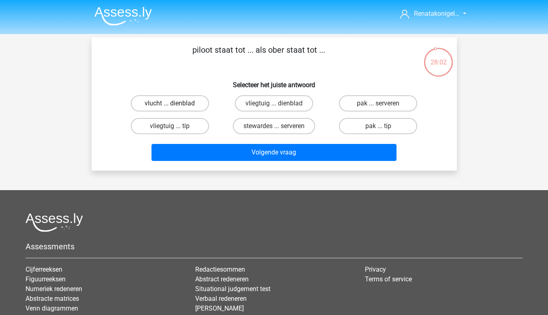
click at [171, 99] on label "vlucht ... dienblad" at bounding box center [170, 103] width 78 height 16
click at [171, 103] on input "vlucht ... dienblad" at bounding box center [172, 105] width 5 height 5
radio input "true"
click at [259, 104] on label "vliegtuig ... dienblad" at bounding box center [274, 103] width 78 height 16
click at [274, 104] on input "vliegtuig ... dienblad" at bounding box center [276, 105] width 5 height 5
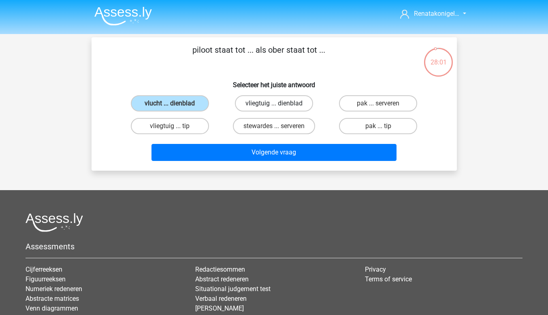
radio input "true"
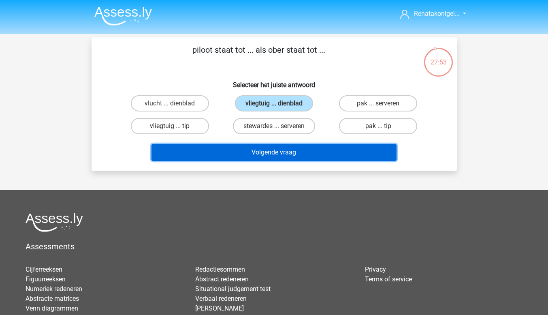
click at [256, 150] on button "Volgende vraag" at bounding box center [273, 152] width 245 height 17
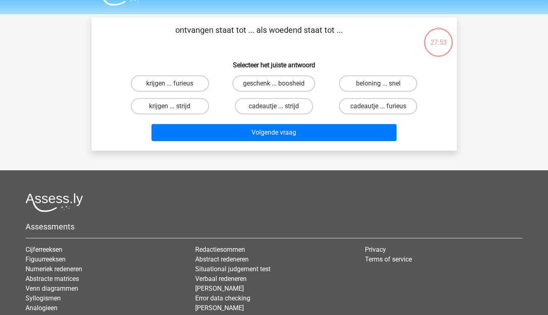
scroll to position [37, 0]
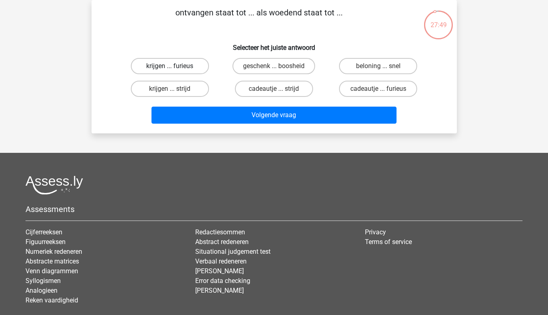
click at [190, 70] on label "krijgen ... furieus" at bounding box center [170, 66] width 78 height 16
click at [175, 70] on input "krijgen ... furieus" at bounding box center [172, 68] width 5 height 5
radio input "true"
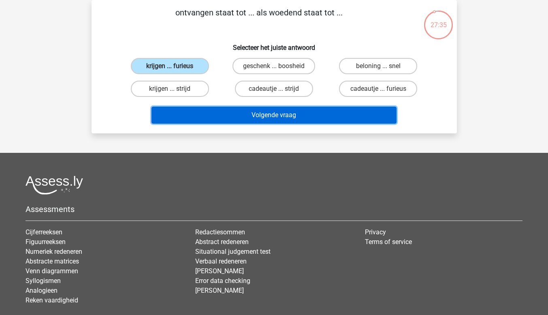
click at [354, 117] on button "Volgende vraag" at bounding box center [273, 115] width 245 height 17
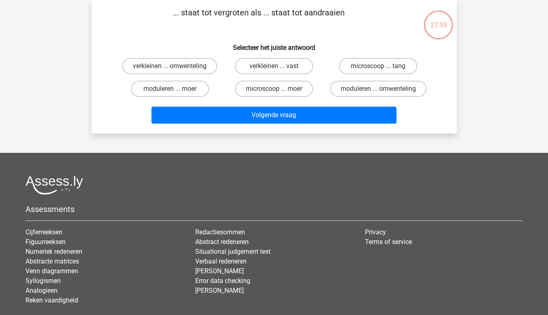
scroll to position [0, 0]
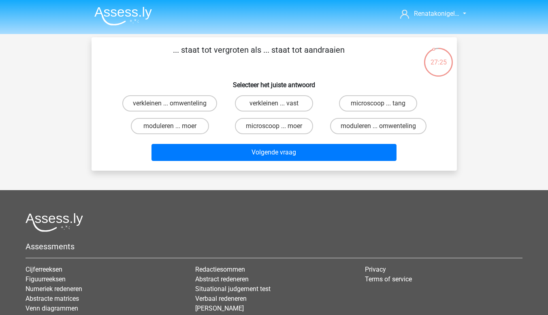
click at [137, 15] on img at bounding box center [123, 15] width 58 height 19
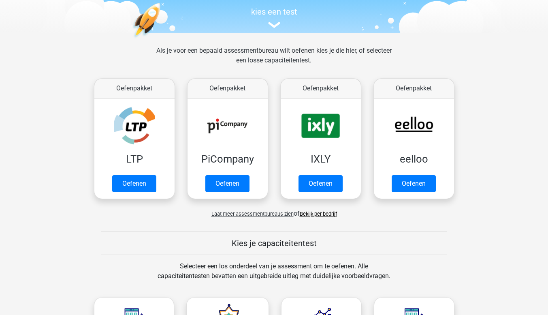
scroll to position [81, 0]
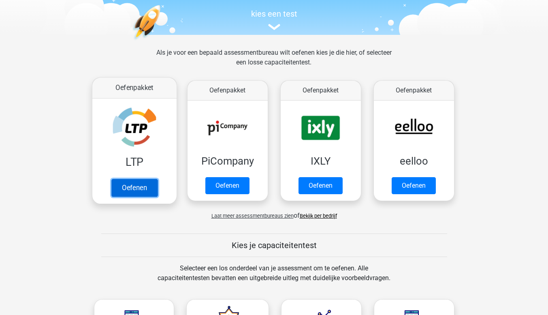
click at [154, 183] on link "Oefenen" at bounding box center [134, 188] width 46 height 18
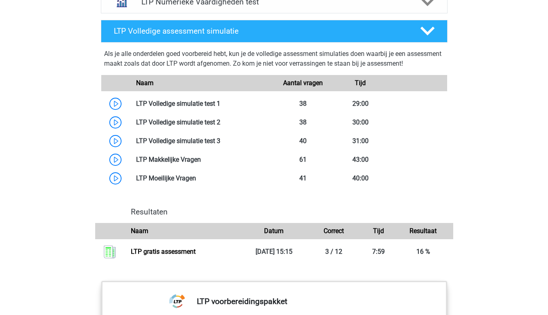
scroll to position [537, 0]
